Goal: Contribute content: Add original content to the website for others to see

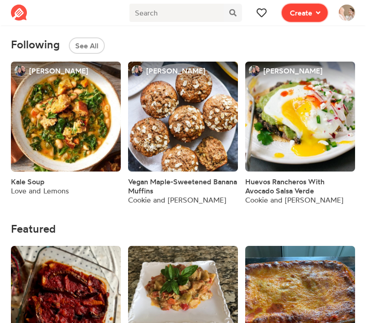
click at [295, 13] on span "Create" at bounding box center [301, 12] width 22 height 11
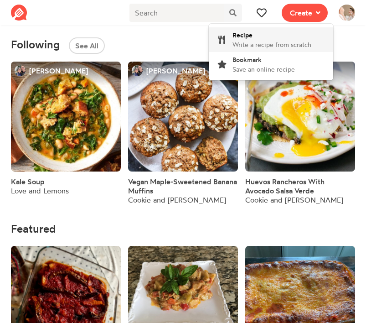
click at [261, 35] on div "Recipe Write a recipe from scratch" at bounding box center [272, 39] width 79 height 19
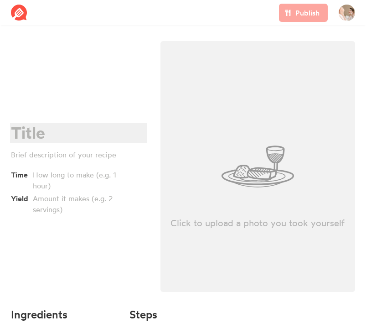
click at [30, 136] on div at bounding box center [77, 133] width 132 height 19
click at [29, 136] on div at bounding box center [77, 133] width 132 height 19
paste div
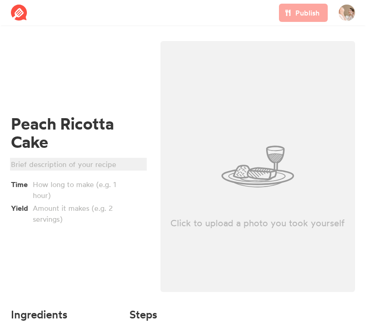
click at [37, 167] on div at bounding box center [77, 164] width 132 height 11
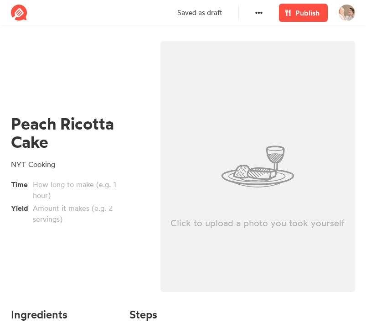
click at [255, 167] on div "Click to upload a photo you took yourself" at bounding box center [258, 166] width 195 height 251
type input "C:\fakepath\Screenshot [DATE] 4.52.29 PM.png"
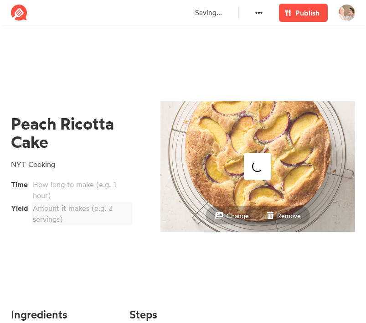
scroll to position [69, 0]
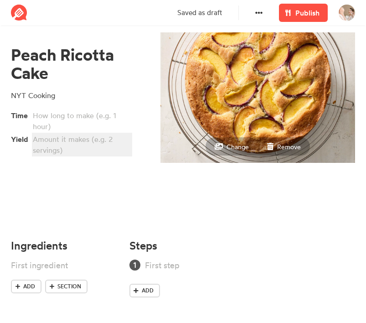
click at [66, 144] on div at bounding box center [81, 145] width 96 height 22
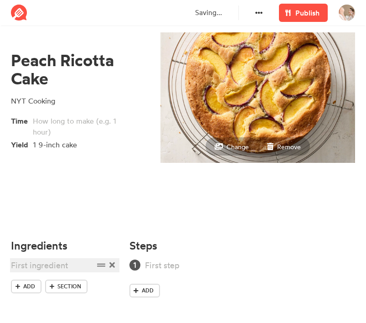
click at [45, 265] on div at bounding box center [52, 265] width 83 height 12
paste div
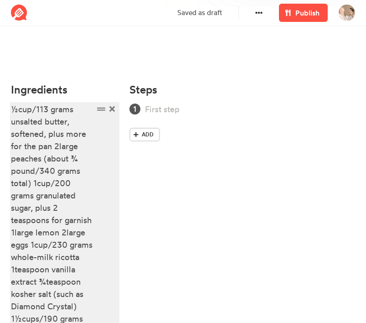
scroll to position [248, 0]
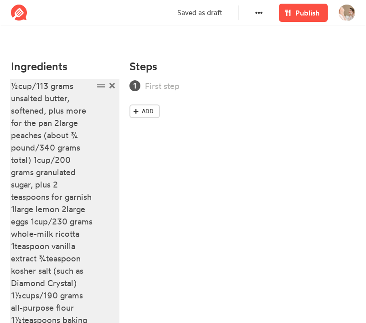
click at [17, 85] on div "½cup/113 grams unsalted butter, softened, plus more for the pan 2large peaches …" at bounding box center [52, 215] width 83 height 271
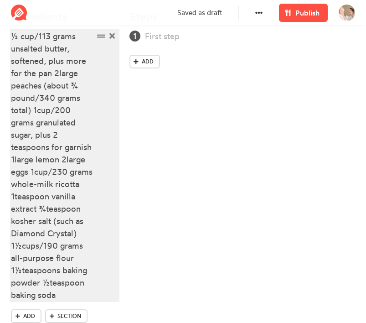
scroll to position [309, 0]
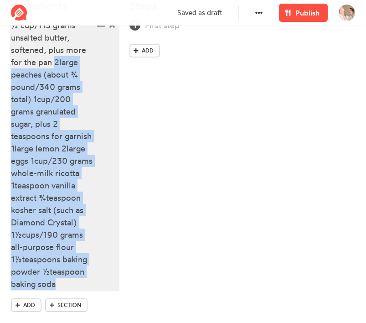
drag, startPoint x: 54, startPoint y: 62, endPoint x: 69, endPoint y: 287, distance: 226.2
click at [69, 287] on div "½ cup/113 grams unsalted butter, softened, plus more for the pan 2large peaches…" at bounding box center [52, 154] width 83 height 271
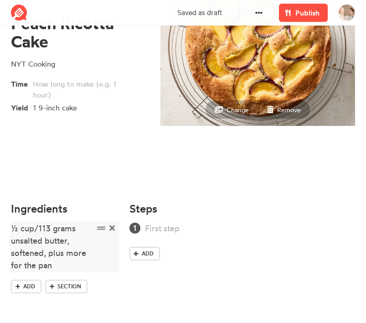
scroll to position [120, 0]
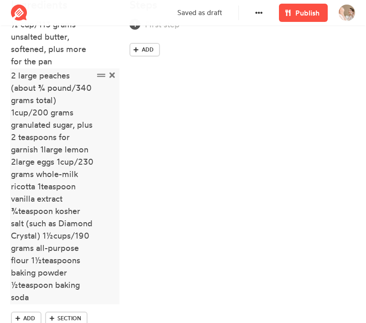
scroll to position [342, 0]
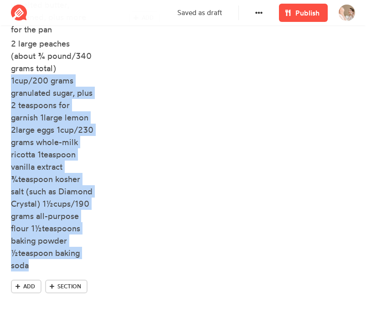
drag, startPoint x: 13, startPoint y: 80, endPoint x: 88, endPoint y: 276, distance: 210.0
click at [88, 276] on ul "½ cup/113 grams unsalted butter, softened, plus more for the pan 2 large peache…" at bounding box center [65, 132] width 108 height 293
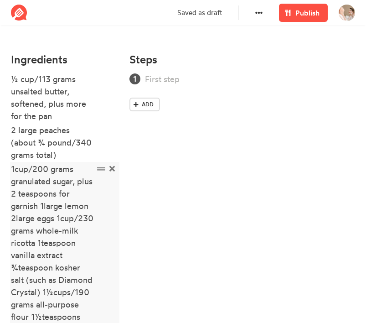
scroll to position [259, 0]
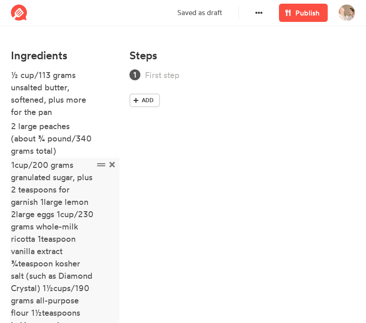
click at [15, 163] on div "1cup/200 grams granulated sugar, plus 2 teaspoons for garnish 1large lemon 2lar…" at bounding box center [52, 257] width 83 height 197
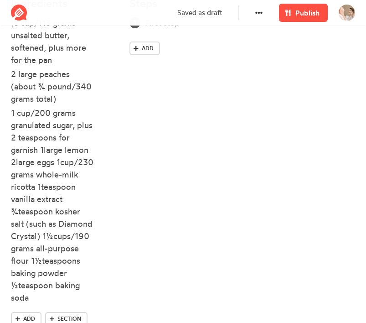
scroll to position [332, 0]
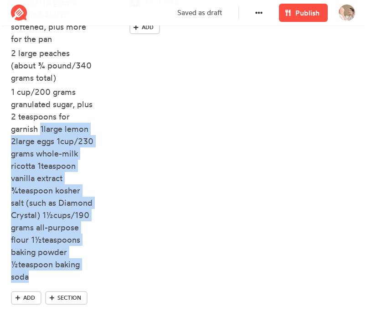
drag, startPoint x: 40, startPoint y: 130, endPoint x: 81, endPoint y: 283, distance: 158.6
click at [81, 283] on li "1 cup/200 grams granulated sugar, plus 2 teaspoons for garnish 1large lemon 2la…" at bounding box center [65, 185] width 108 height 199
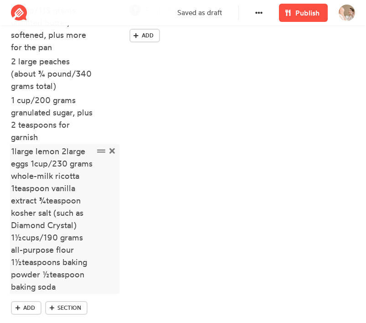
scroll to position [323, 0]
click at [16, 158] on div "1large lemon 2large eggs 1cup/230 grams whole-milk ricotta 1teaspoon vanilla ex…" at bounding box center [52, 219] width 83 height 148
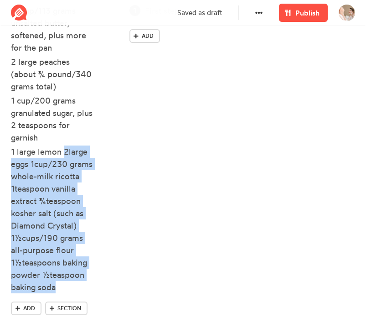
drag, startPoint x: 64, startPoint y: 153, endPoint x: 66, endPoint y: 315, distance: 161.5
click at [66, 315] on div "½ cup/113 grams unsalted butter, softened, plus more for the pan 2 large peache…" at bounding box center [65, 168] width 108 height 327
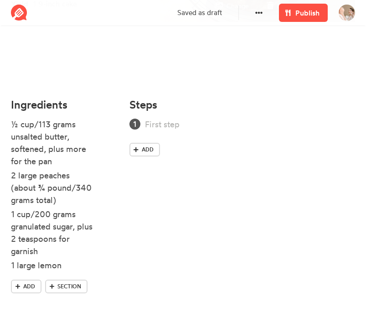
scroll to position [224, 0]
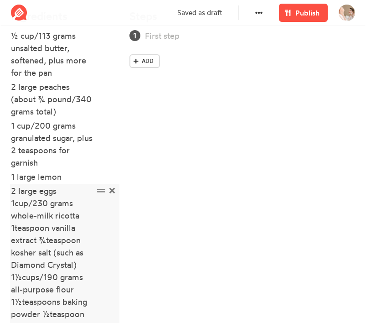
scroll to position [359, 0]
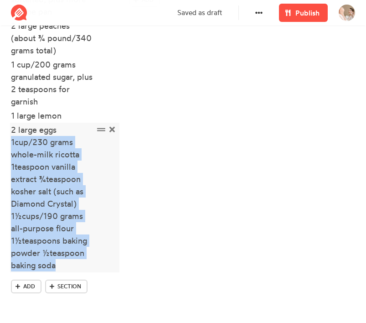
drag, startPoint x: 11, startPoint y: 142, endPoint x: 62, endPoint y: 265, distance: 133.0
click at [62, 265] on div "2 large eggs 1cup/230 grams whole-milk ricotta 1teaspoon vanilla extract ¾teasp…" at bounding box center [52, 198] width 83 height 148
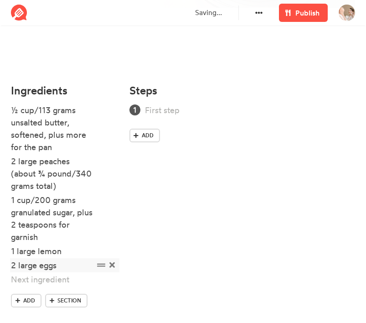
scroll to position [238, 0]
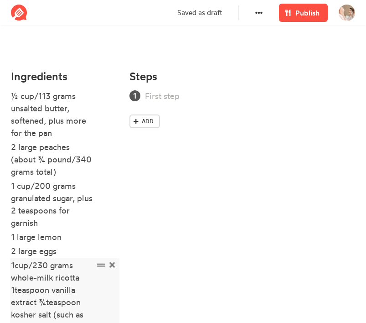
click at [17, 264] on div "1cup/230 grams whole-milk ricotta 1teaspoon vanilla extract ¾teaspoon kosher sa…" at bounding box center [52, 326] width 83 height 135
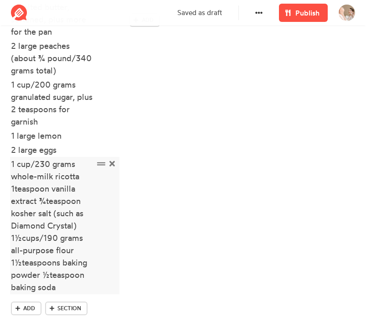
scroll to position [357, 0]
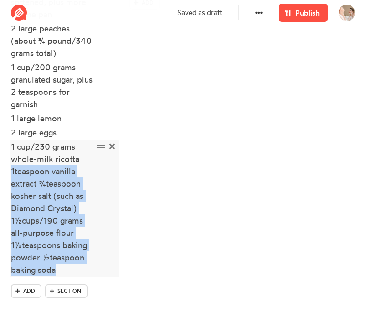
drag, startPoint x: 12, startPoint y: 174, endPoint x: 63, endPoint y: 268, distance: 107.1
click at [63, 269] on div "1 cup/230 grams whole-milk ricotta 1teaspoon vanilla extract ¾teaspoon kosher s…" at bounding box center [52, 207] width 83 height 135
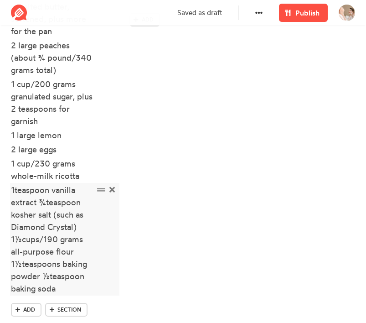
scroll to position [363, 0]
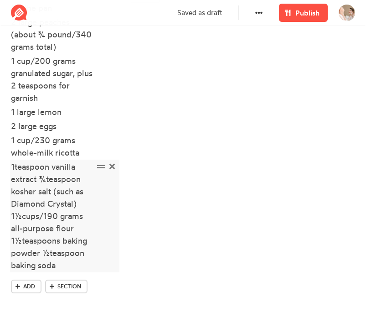
click at [11, 167] on div "1teaspoon vanilla extract ¾teaspoon kosher salt (such as Diamond Crystal) 1½cup…" at bounding box center [52, 216] width 83 height 111
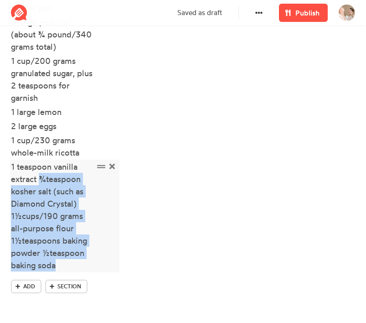
drag, startPoint x: 42, startPoint y: 180, endPoint x: 64, endPoint y: 265, distance: 87.3
click at [64, 265] on div "1 teaspoon vanilla extract ¾teaspoon kosher salt (such as Diamond Crystal) 1½cu…" at bounding box center [52, 216] width 83 height 111
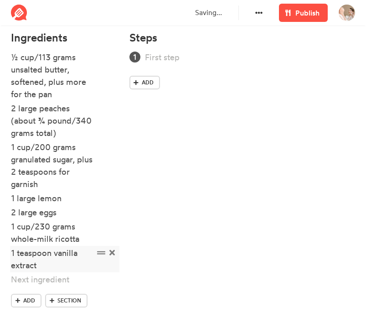
scroll to position [291, 0]
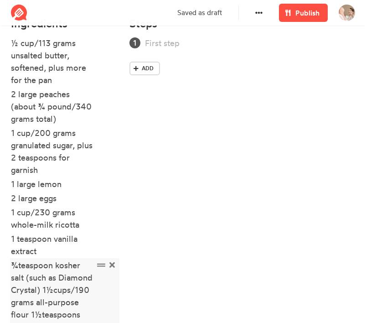
click at [20, 266] on div "¾teaspoon kosher salt (such as Diamond Crystal) 1½cups/190 grams all-purpose fl…" at bounding box center [52, 308] width 83 height 99
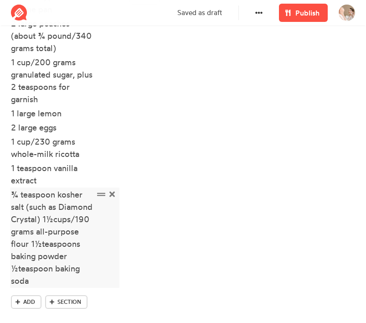
scroll to position [377, 0]
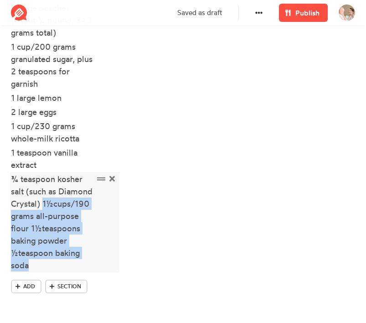
drag, startPoint x: 43, startPoint y: 204, endPoint x: 42, endPoint y: 269, distance: 64.8
click at [42, 269] on div "¾ teaspoon kosher salt (such as Diamond Crystal) 1½cups/190 grams all-purpose f…" at bounding box center [52, 222] width 83 height 99
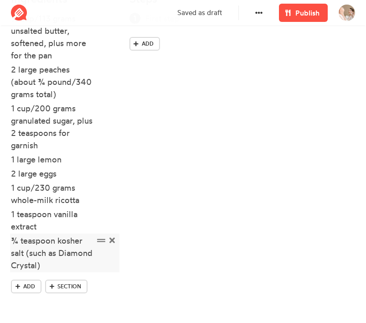
scroll to position [330, 0]
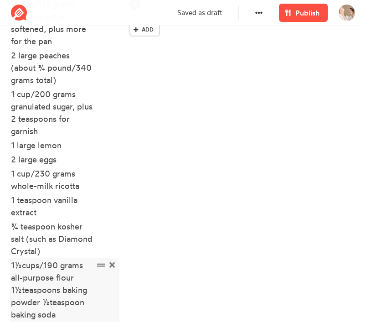
click at [21, 269] on div "1½cups/190 grams all-purpose flour 1½teaspoons baking powder ½teaspoon baking s…" at bounding box center [52, 290] width 83 height 62
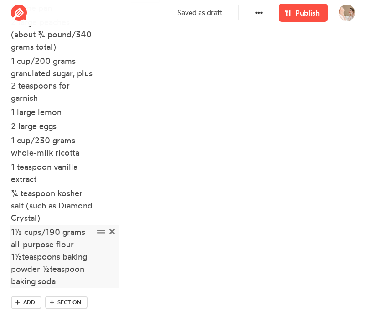
scroll to position [379, 0]
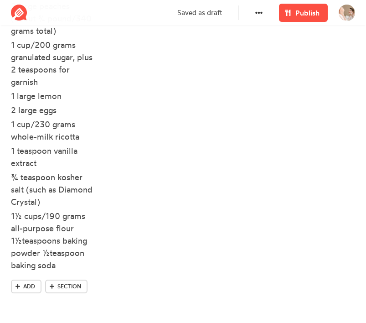
click at [10, 243] on div "Ingredients ½ cup/113 grams unsalted butter, softened, plus more for the pan 2 …" at bounding box center [64, 120] width 119 height 392
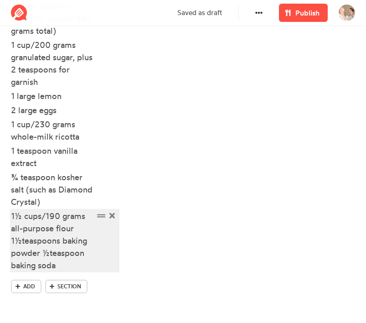
drag, startPoint x: 12, startPoint y: 242, endPoint x: 50, endPoint y: 258, distance: 41.3
click at [16, 242] on div "1½ cups/190 grams all-purpose flour 1½teaspoons baking powder ½teaspoon baking …" at bounding box center [52, 241] width 83 height 62
click at [56, 260] on div "1½ cups/190 grams all-purpose flour 1½teaspoons baking powder ½teaspoon baking …" at bounding box center [52, 241] width 83 height 62
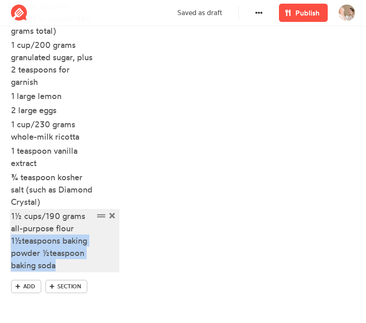
drag, startPoint x: 58, startPoint y: 266, endPoint x: 10, endPoint y: 243, distance: 53.6
click at [10, 243] on div "Ingredients ½ cup/113 grams unsalted butter, softened, plus more for the pan 2 …" at bounding box center [64, 120] width 119 height 392
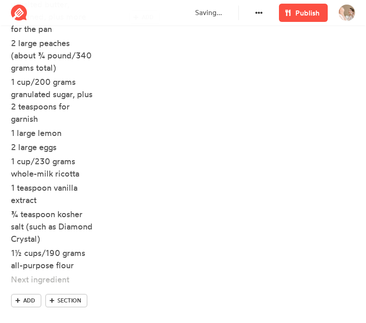
scroll to position [356, 0]
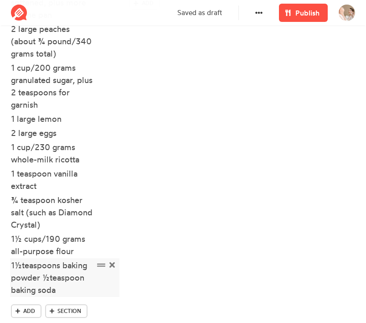
click at [22, 269] on div "1½teaspoons baking powder ½teaspoon baking soda" at bounding box center [52, 277] width 83 height 37
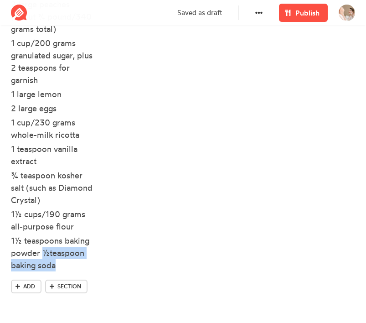
drag, startPoint x: 45, startPoint y: 255, endPoint x: 67, endPoint y: 273, distance: 29.2
click at [67, 274] on ul "½ cup/113 grams unsalted butter, softened, plus more for the pan 2 large peache…" at bounding box center [65, 113] width 108 height 332
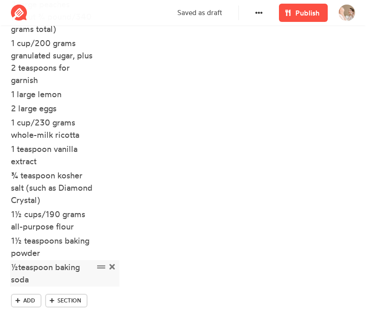
click at [18, 267] on div "½teaspoon baking soda" at bounding box center [52, 273] width 83 height 25
click at [124, 217] on div "Steps Add" at bounding box center [242, 126] width 237 height 408
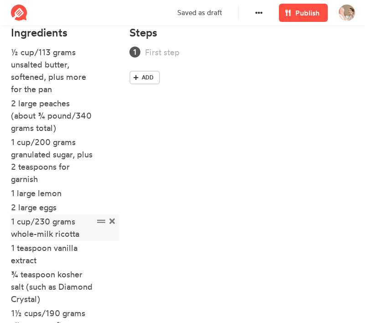
scroll to position [184, 0]
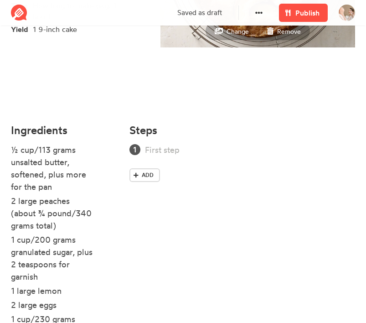
click at [166, 156] on div "Add" at bounding box center [243, 165] width 226 height 42
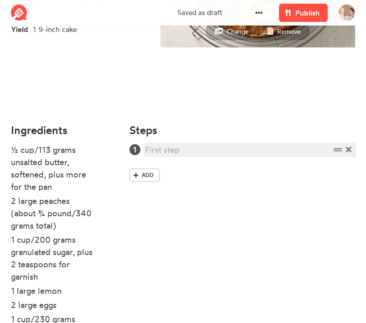
click at [176, 151] on div at bounding box center [237, 150] width 185 height 12
paste div
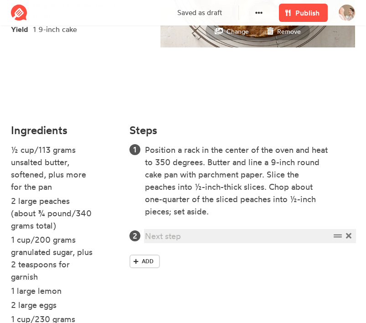
paste div
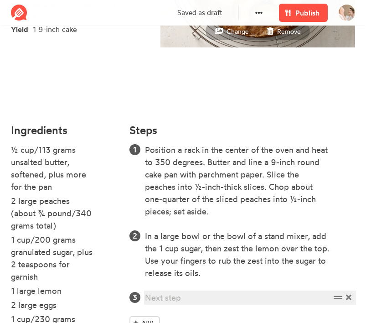
paste div
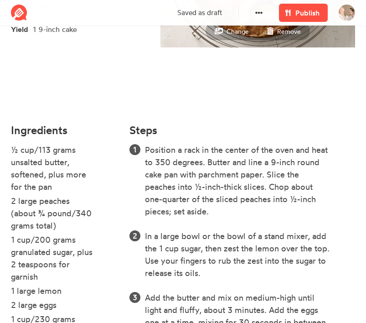
scroll to position [395, 0]
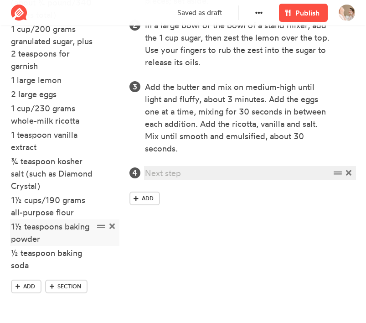
paste div
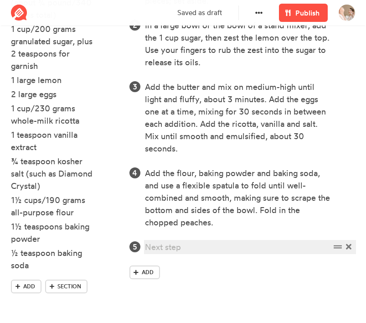
paste div
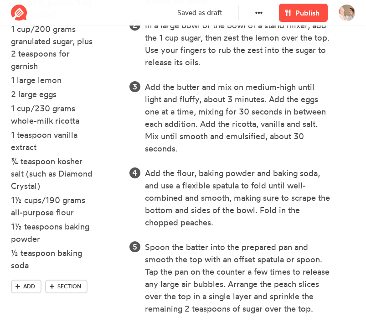
scroll to position [461, 0]
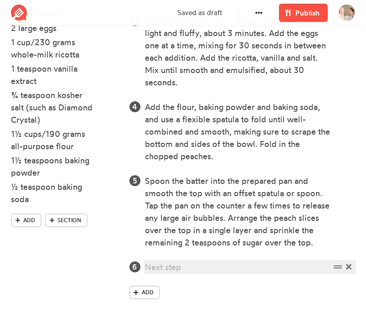
paste div
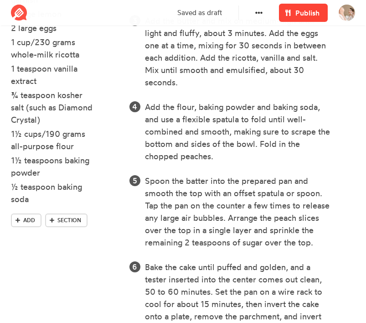
click at [296, 9] on span "Publish" at bounding box center [308, 12] width 24 height 11
